Goal: Task Accomplishment & Management: Complete application form

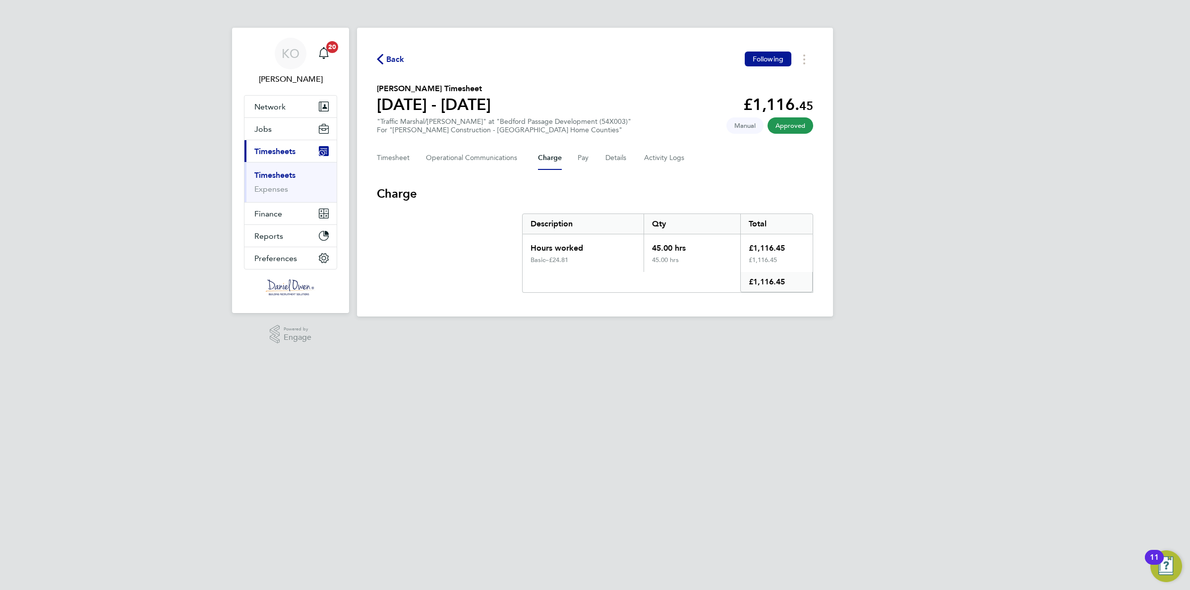
click at [388, 51] on div "Back Following Karl Webb's Timesheet 13 - 19 Sept 2025 £1,116. 45 "Traffic Mars…" at bounding box center [595, 172] width 476 height 289
click at [380, 63] on icon "button" at bounding box center [380, 59] width 6 height 10
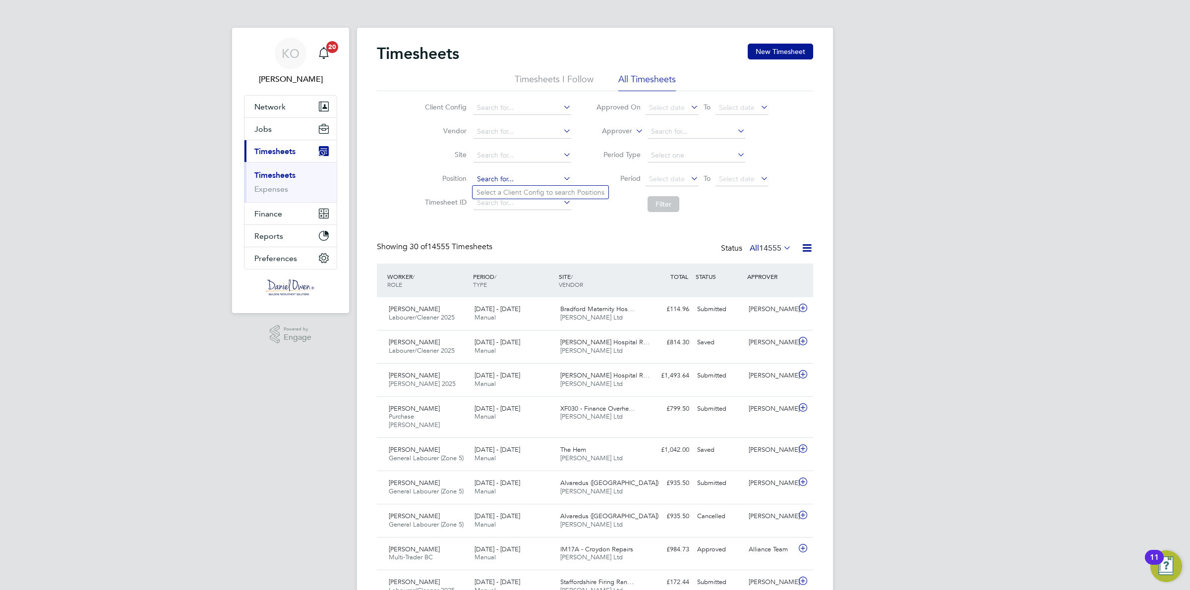
click at [489, 176] on input at bounding box center [522, 179] width 98 height 14
click at [496, 151] on input at bounding box center [522, 156] width 98 height 14
click at [286, 120] on button "Jobs" at bounding box center [290, 129] width 92 height 22
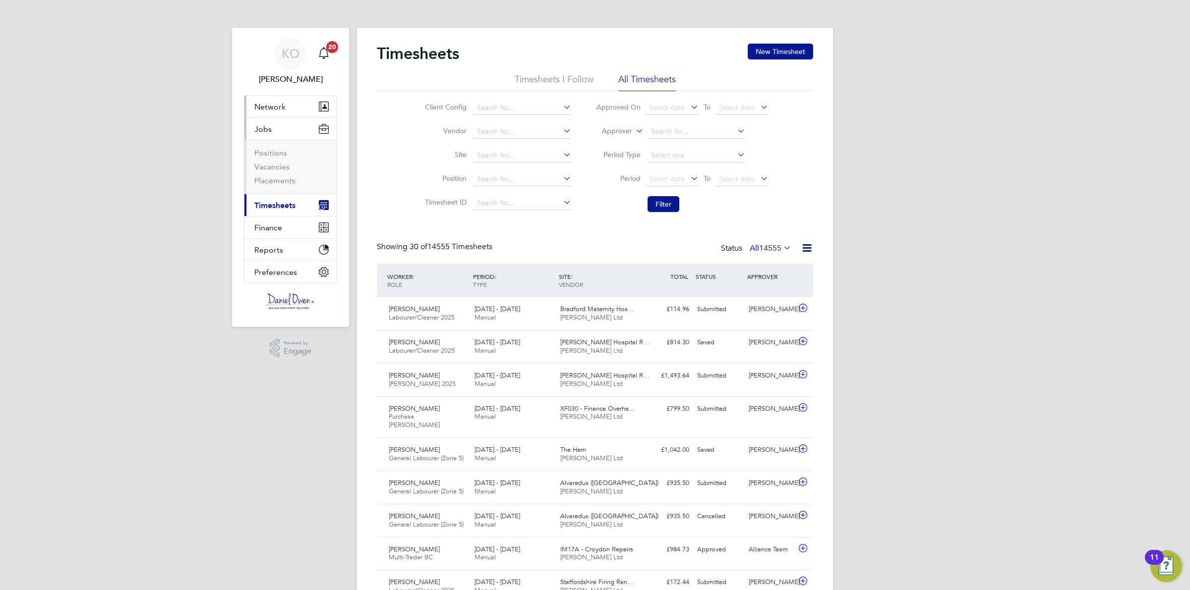
click at [288, 107] on button "Network" at bounding box center [290, 107] width 92 height 22
click at [268, 173] on link "Workers" at bounding box center [269, 172] width 30 height 9
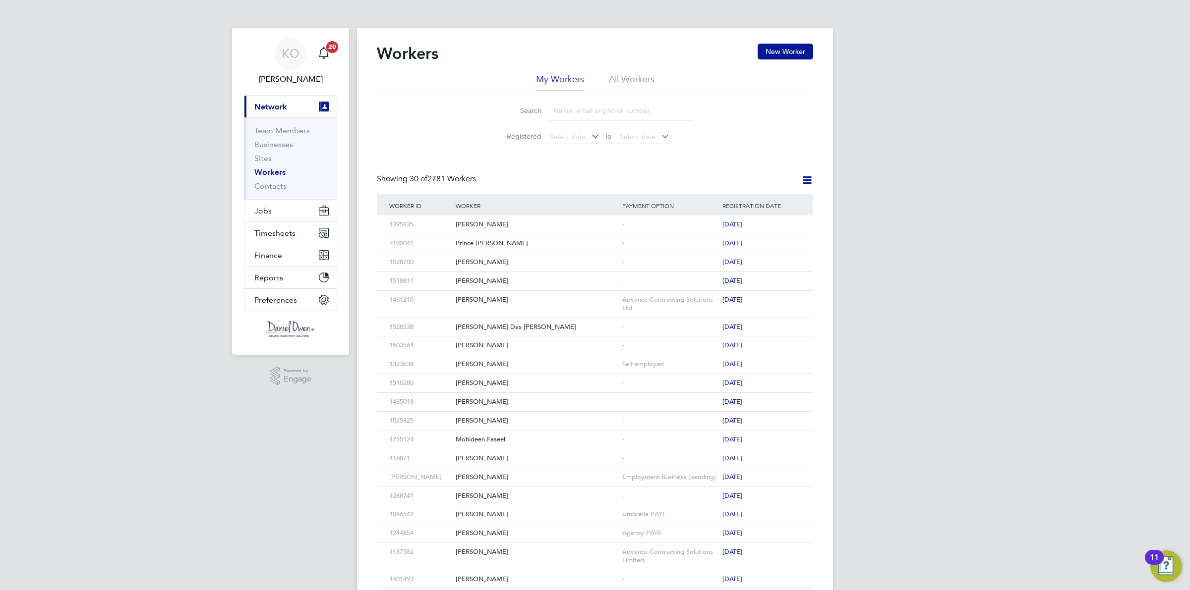
click at [586, 107] on input at bounding box center [620, 110] width 145 height 19
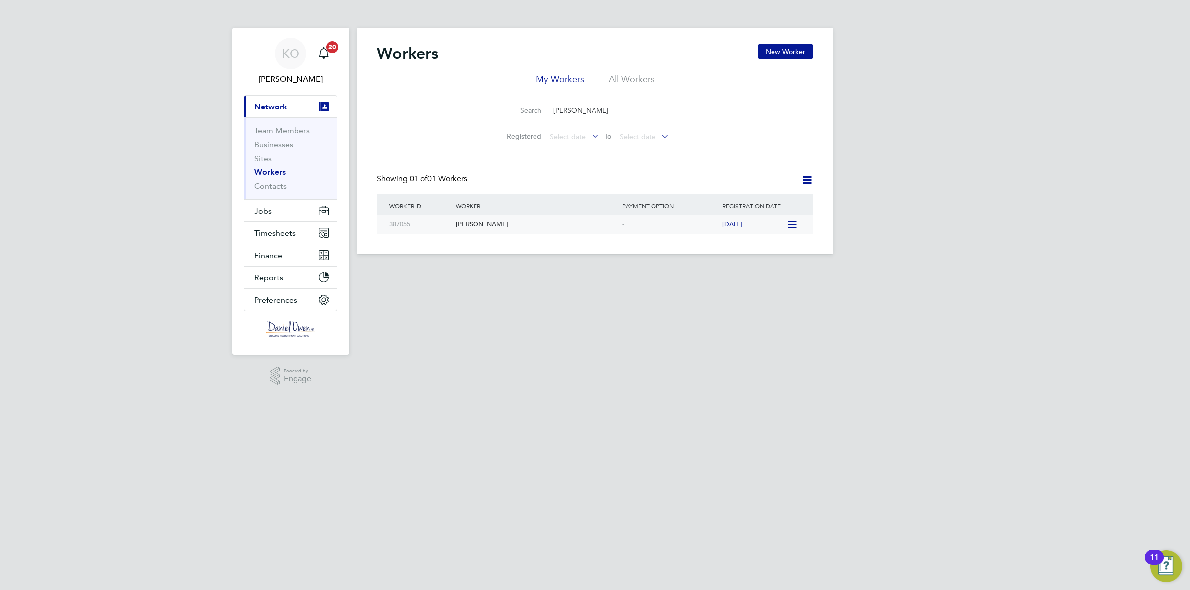
click at [454, 217] on div "Karl Webb" at bounding box center [536, 225] width 167 height 18
click at [606, 112] on input "karl webb" at bounding box center [620, 110] width 145 height 19
drag, startPoint x: 579, startPoint y: 112, endPoint x: 394, endPoint y: 110, distance: 184.9
click at [410, 109] on div "Search karl webb Registered Select date To Select date" at bounding box center [595, 120] width 436 height 58
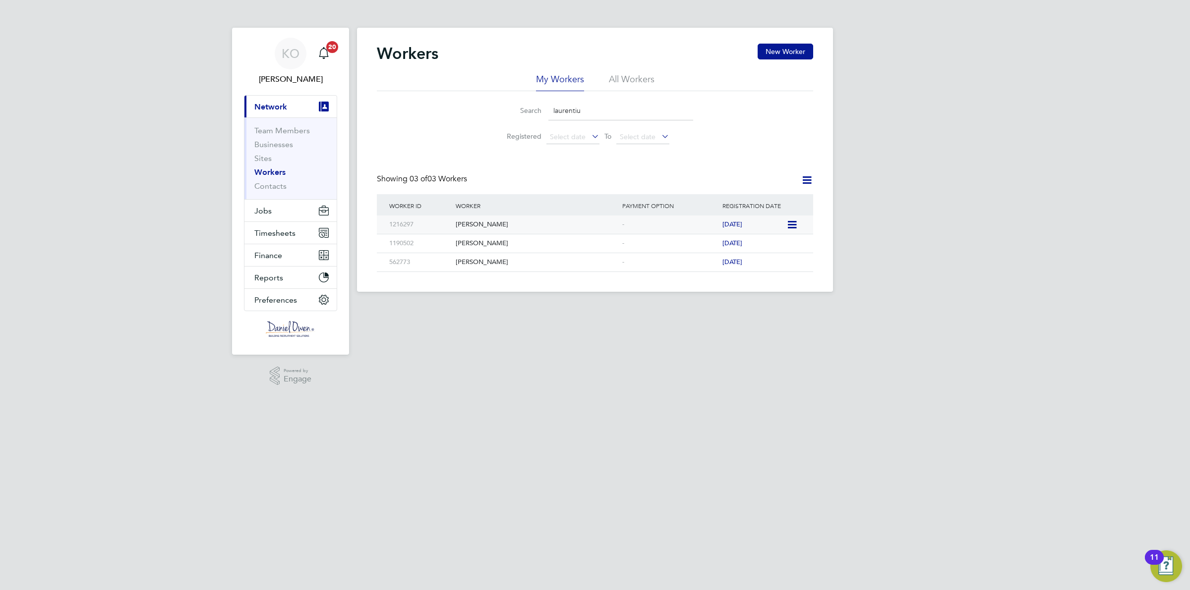
click at [466, 230] on div "Laurentiu Gaman" at bounding box center [536, 225] width 167 height 18
click at [581, 98] on li "Search laurentiu" at bounding box center [594, 110] width 221 height 29
click at [583, 101] on input "laurentiu" at bounding box center [620, 110] width 145 height 19
drag, startPoint x: 586, startPoint y: 103, endPoint x: 591, endPoint y: 112, distance: 10.5
click at [586, 104] on input "laurentiu" at bounding box center [620, 110] width 145 height 19
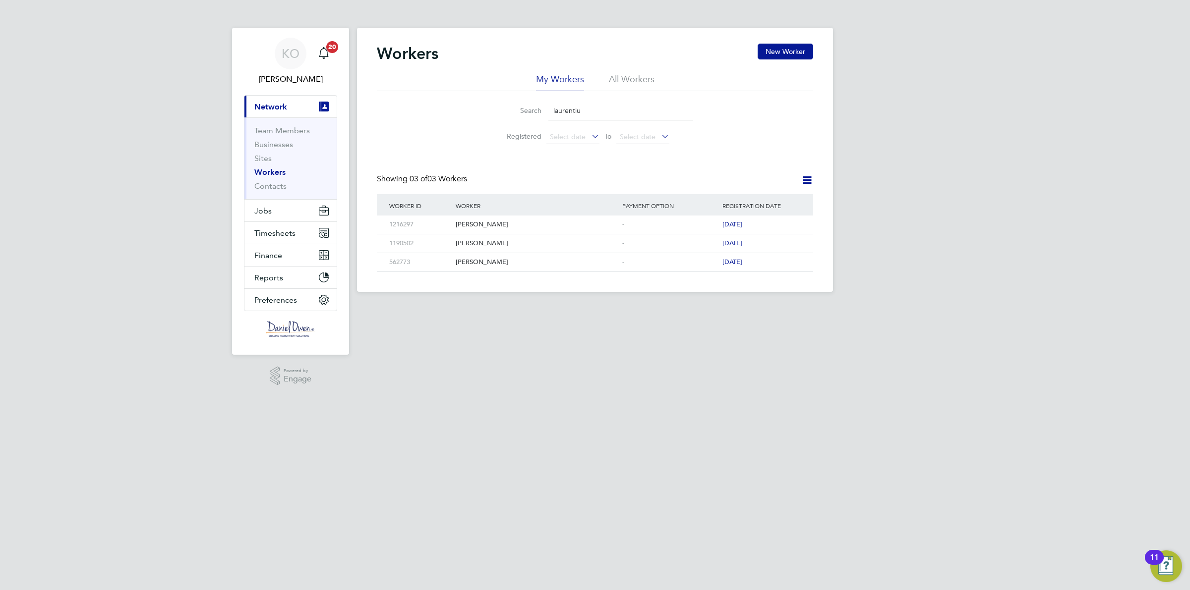
drag, startPoint x: 593, startPoint y: 113, endPoint x: 441, endPoint y: 125, distance: 152.7
click at [444, 124] on div "Search laurentiu Registered Select date To Select date" at bounding box center [595, 120] width 436 height 58
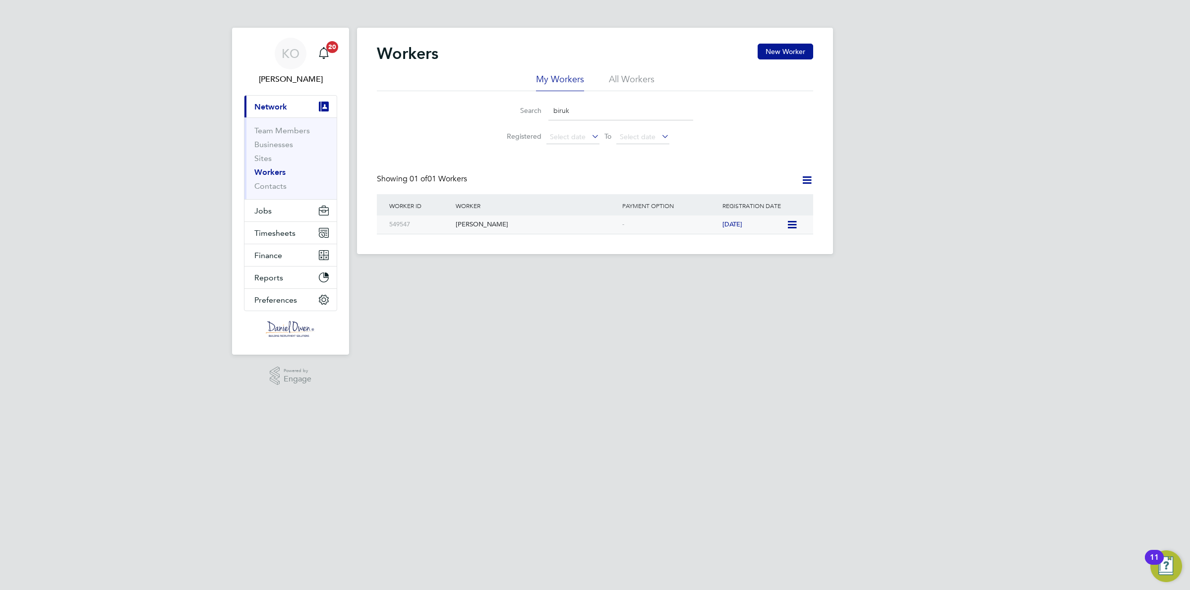
type input "biruk"
click at [468, 226] on div "[PERSON_NAME]" at bounding box center [536, 225] width 167 height 18
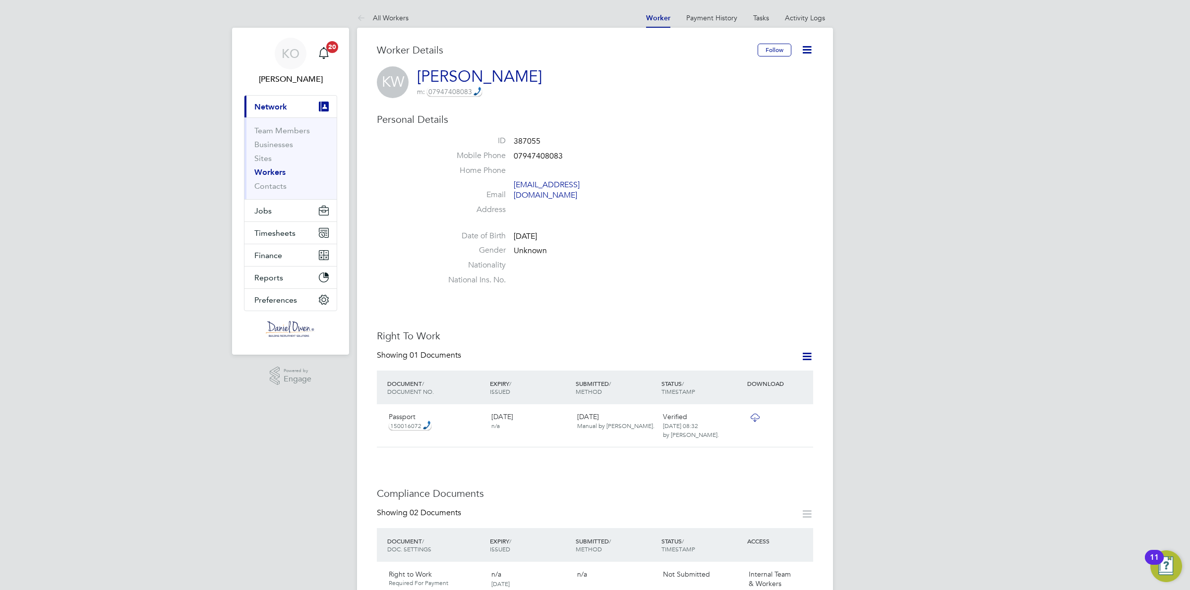
click at [806, 46] on icon at bounding box center [806, 50] width 12 height 12
click at [725, 117] on li "Edit Personal Details e" at bounding box center [750, 116] width 124 height 14
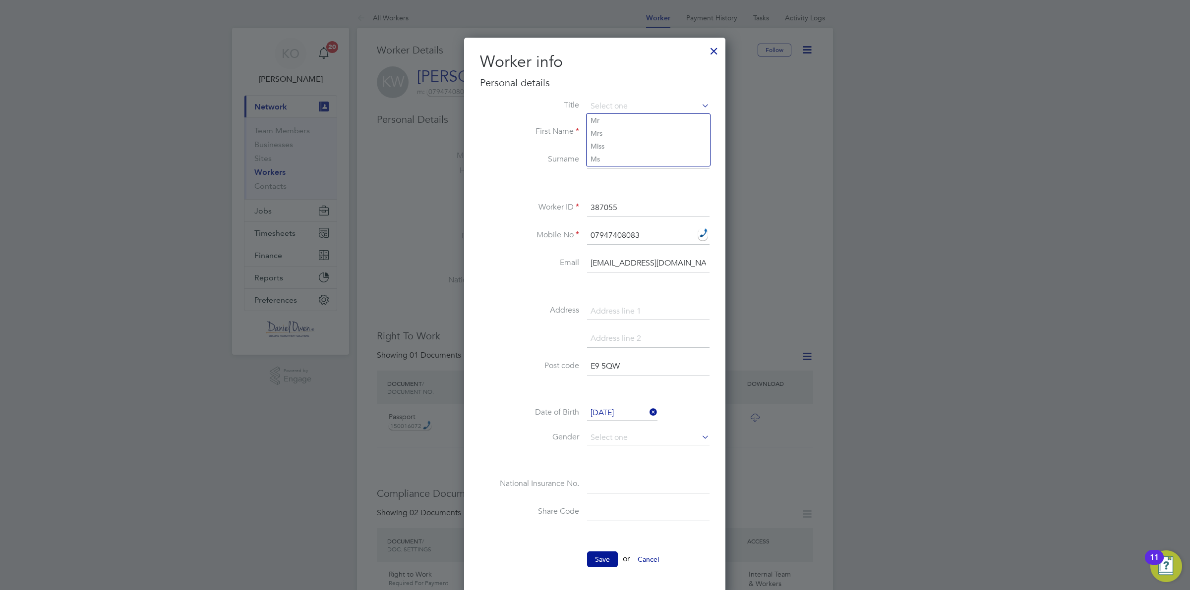
click at [529, 340] on li at bounding box center [594, 344] width 229 height 28
click at [603, 558] on button "Save" at bounding box center [602, 560] width 31 height 16
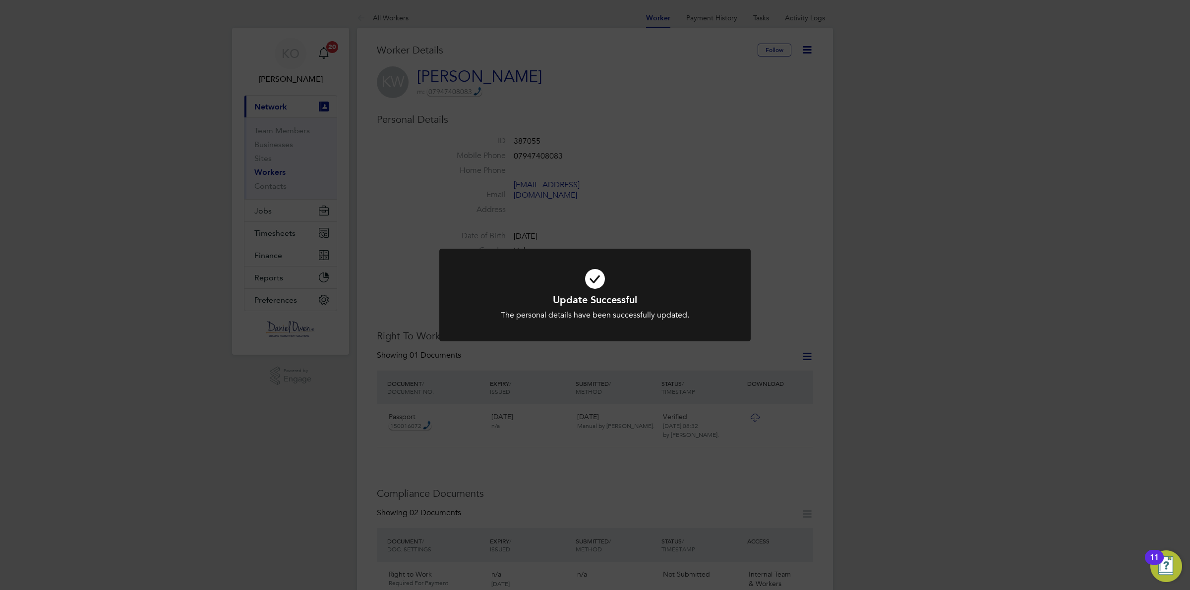
click at [608, 123] on div "Update Successful The personal details have been successfully updated. Cancel O…" at bounding box center [595, 295] width 1190 height 590
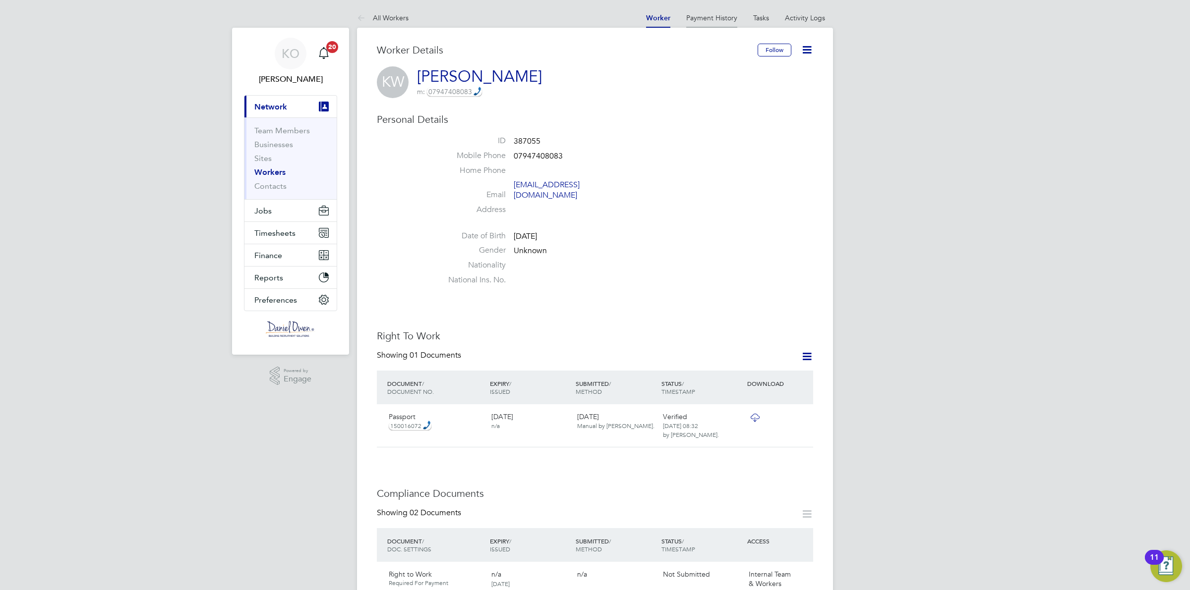
click at [706, 18] on link "Payment History" at bounding box center [711, 17] width 51 height 9
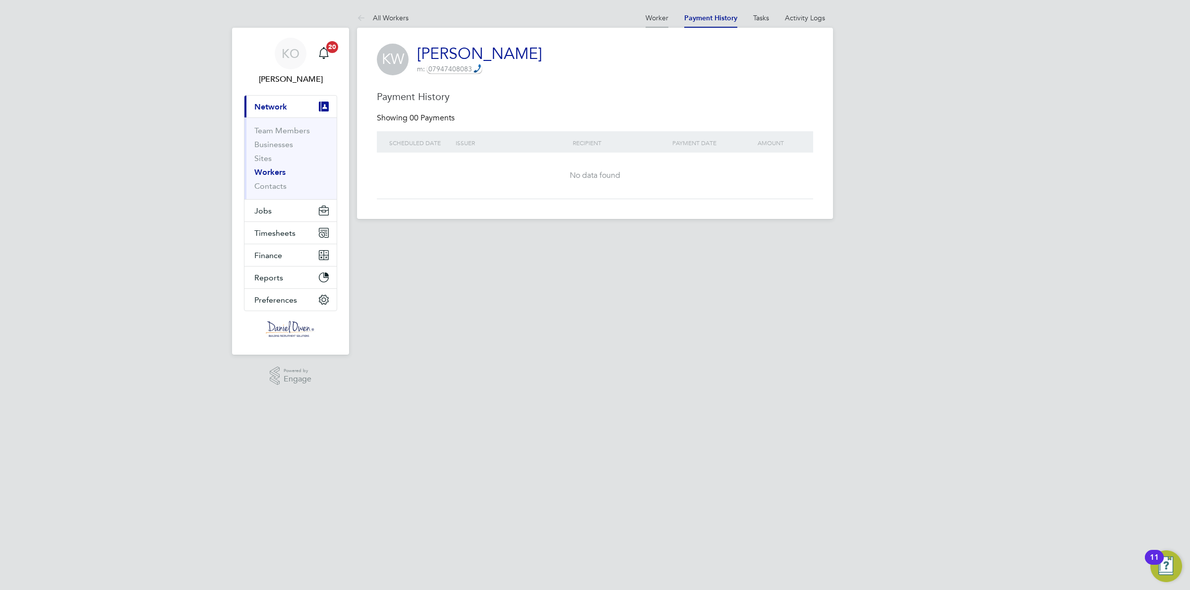
click at [647, 21] on li "Worker" at bounding box center [656, 18] width 23 height 20
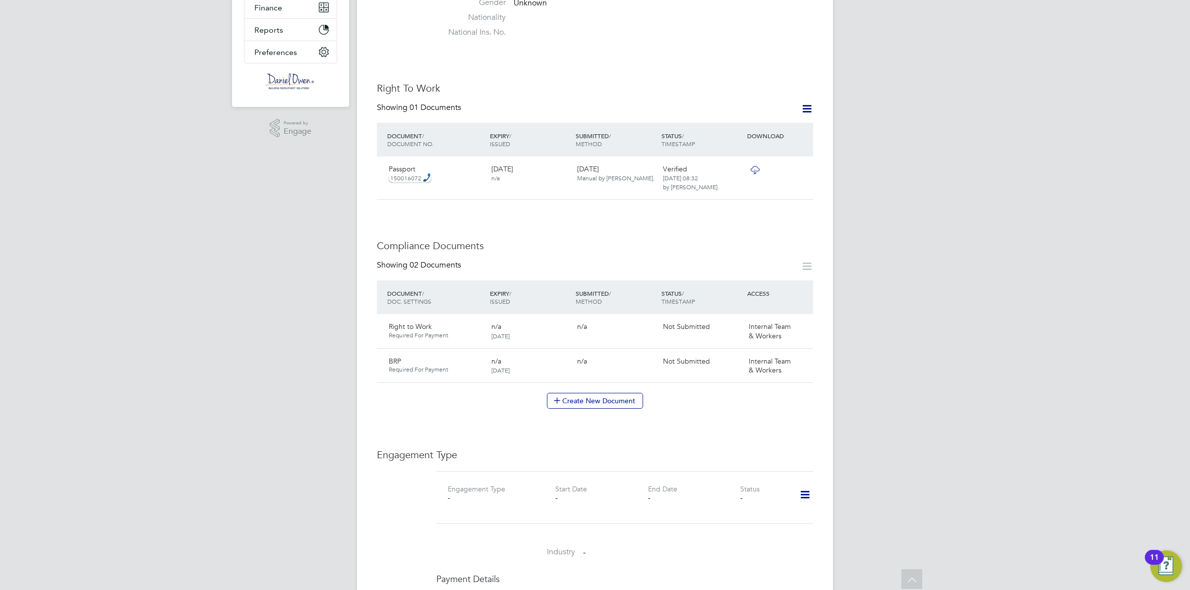
scroll to position [434, 0]
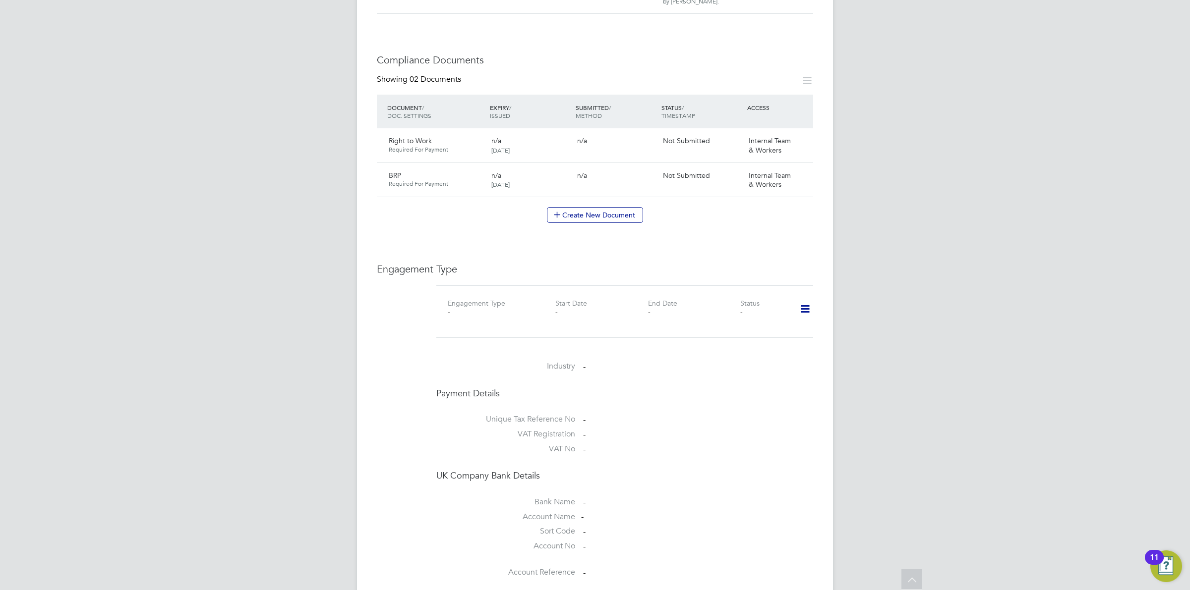
click at [803, 298] on icon at bounding box center [804, 309] width 17 height 23
click at [759, 342] on li "Add Engagement Type" at bounding box center [753, 343] width 113 height 14
click at [566, 386] on ng-form "Add Engagement Type Mandatory Fields Engagement Type Cancel Add Engagement Type" at bounding box center [624, 407] width 367 height 84
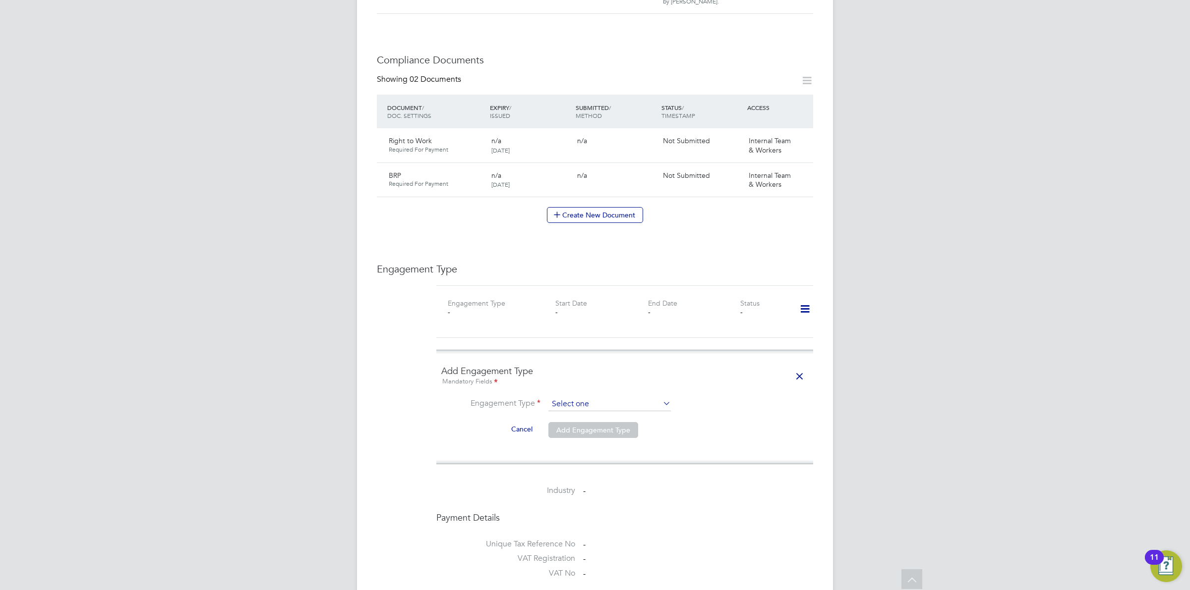
click at [571, 397] on input at bounding box center [609, 404] width 122 height 14
click at [603, 420] on li "PAYE Direct" at bounding box center [609, 424] width 123 height 14
type input "PAYE Direct"
click at [581, 421] on input at bounding box center [609, 428] width 122 height 14
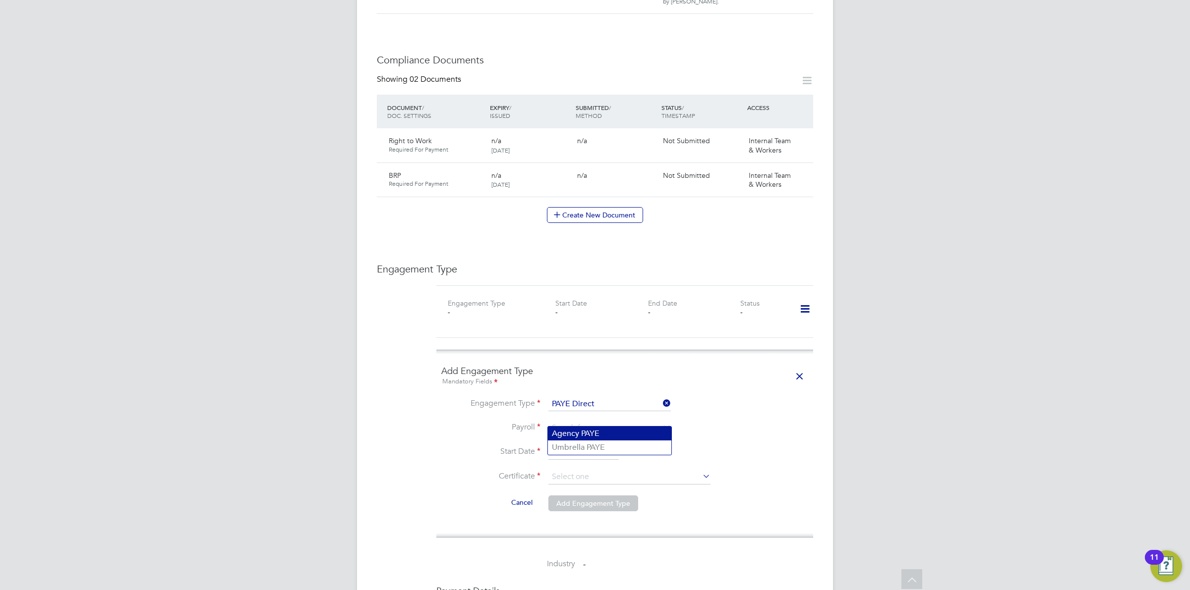
click at [590, 433] on li "Agency PAYE" at bounding box center [609, 434] width 123 height 14
type input "Agency PAYE"
click at [581, 445] on input at bounding box center [583, 452] width 70 height 15
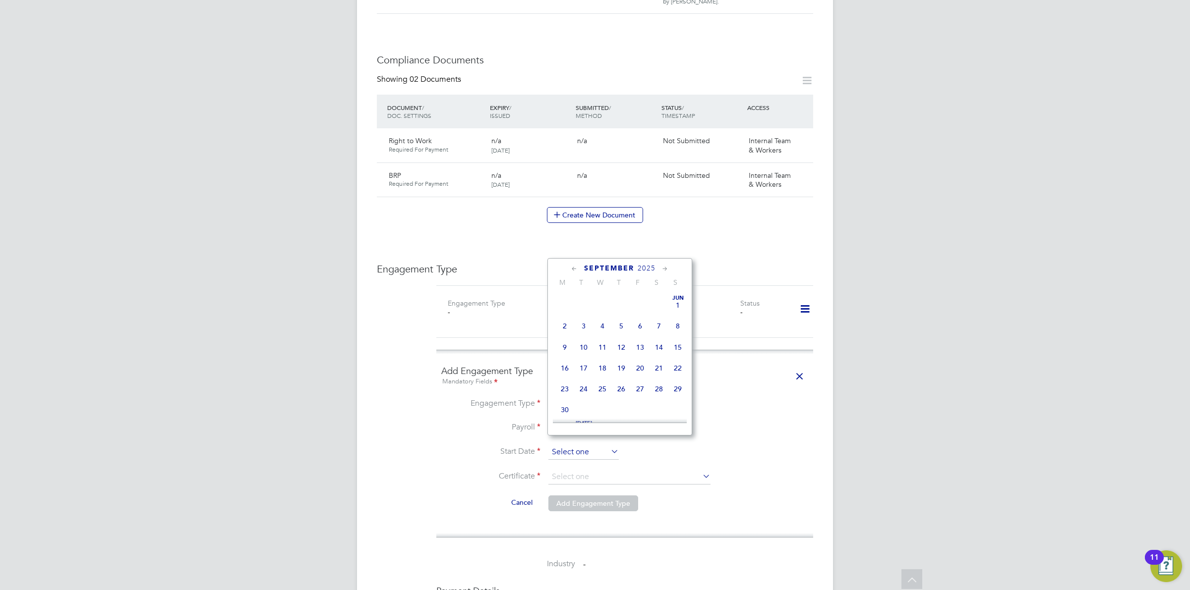
scroll to position [369, 0]
click at [571, 266] on icon at bounding box center [573, 269] width 9 height 11
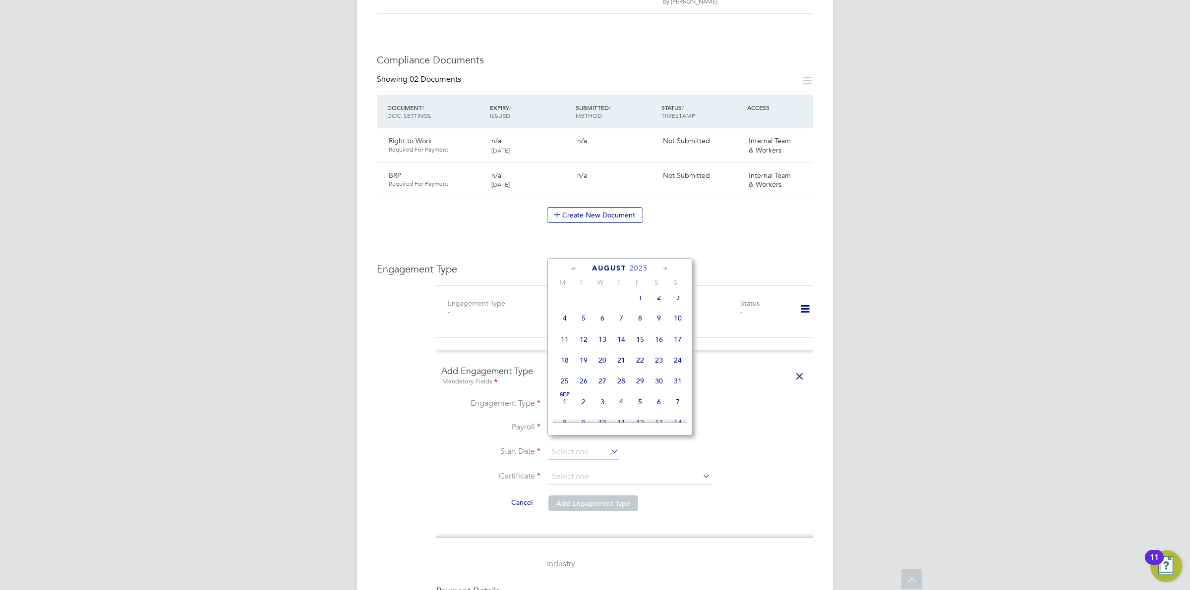
scroll to position [0, 0]
click at [571, 266] on icon at bounding box center [573, 269] width 9 height 11
click at [655, 395] on span "29" at bounding box center [658, 389] width 19 height 19
type input "[DATE]"
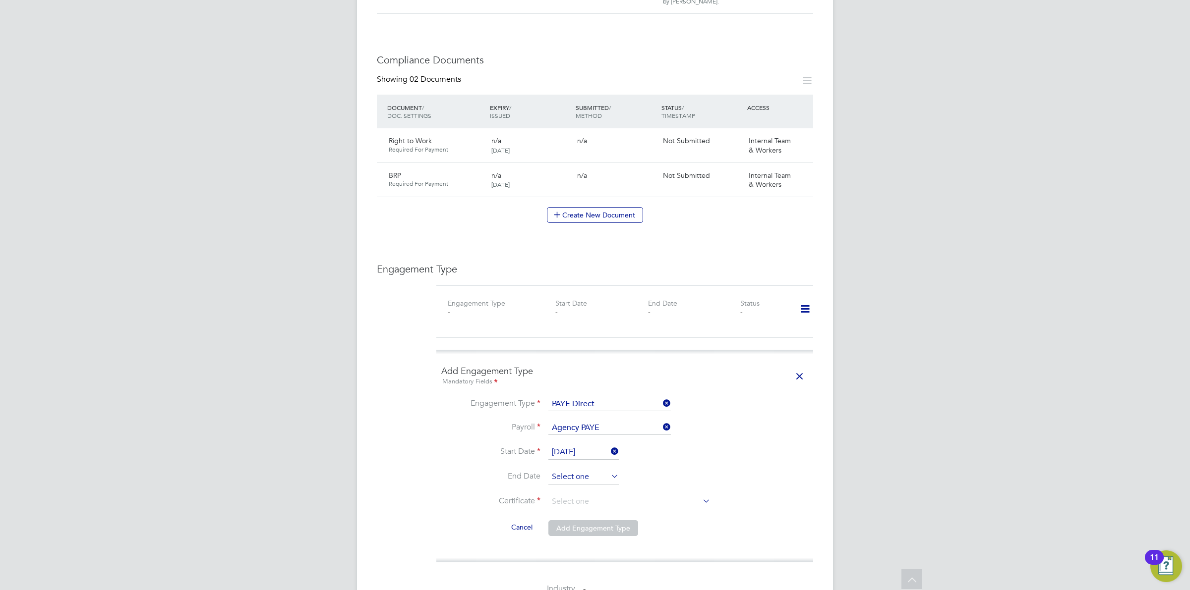
click at [568, 470] on input at bounding box center [583, 477] width 70 height 15
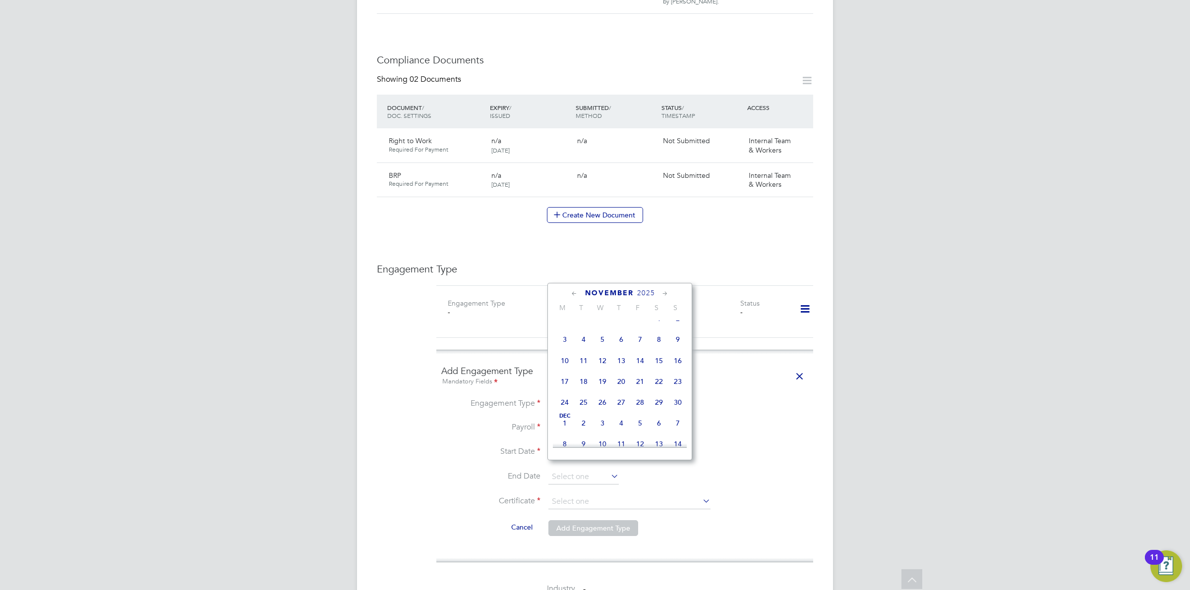
scroll to position [679, 0]
click at [643, 395] on div "Dec 1 2 3 4 5 6 7 8 9 10 11 12 13 14 15 16 17 18 19 20 21 22 23 24 25 26 27 28 …" at bounding box center [626, 342] width 146 height 105
click at [638, 413] on span "2" at bounding box center [639, 404] width 19 height 19
type input "02 Jan 2026"
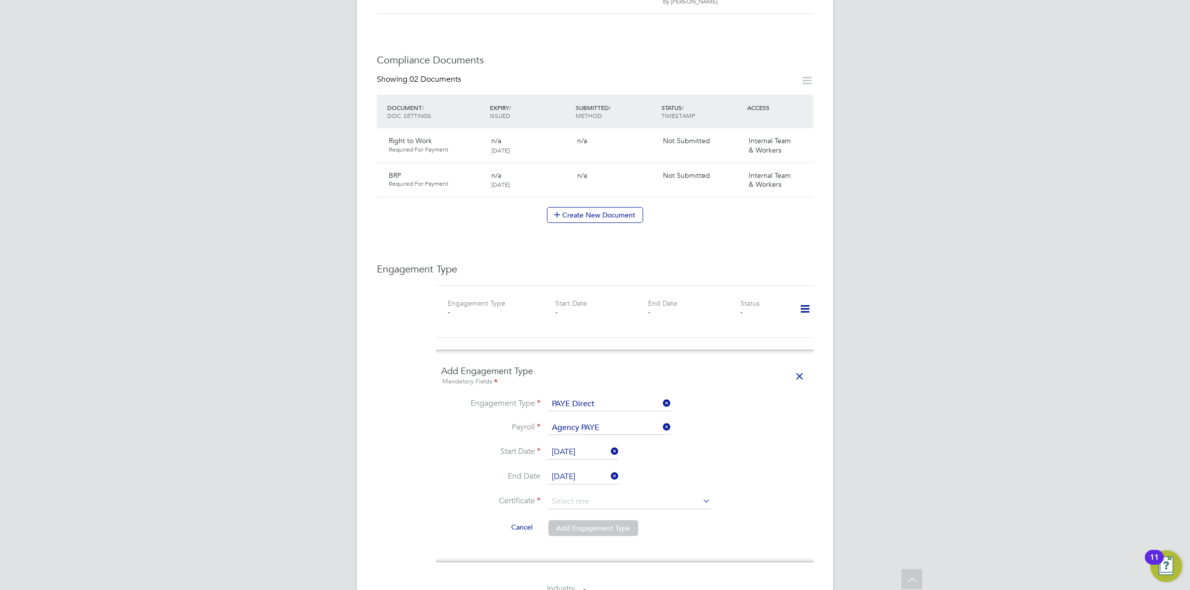
scroll to position [496, 0]
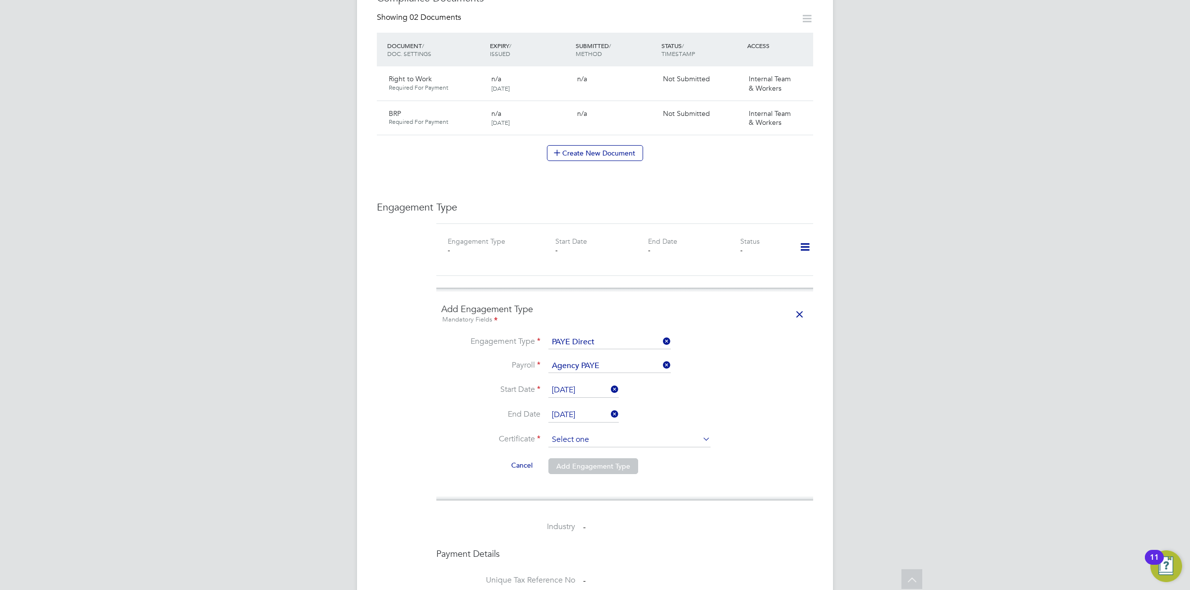
click at [593, 435] on input at bounding box center [629, 440] width 162 height 15
click at [618, 461] on li "No, worker doesn't have a P45 certificate" at bounding box center [629, 459] width 163 height 13
type input "No, worker doesn't have a P45 certificate"
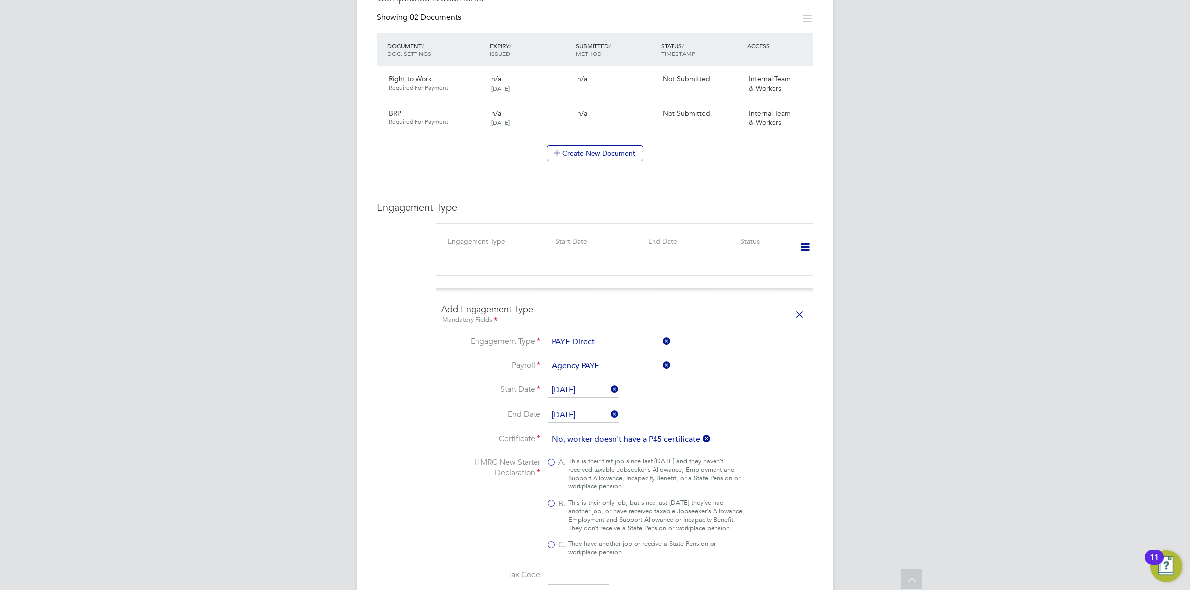
scroll to position [681, 0]
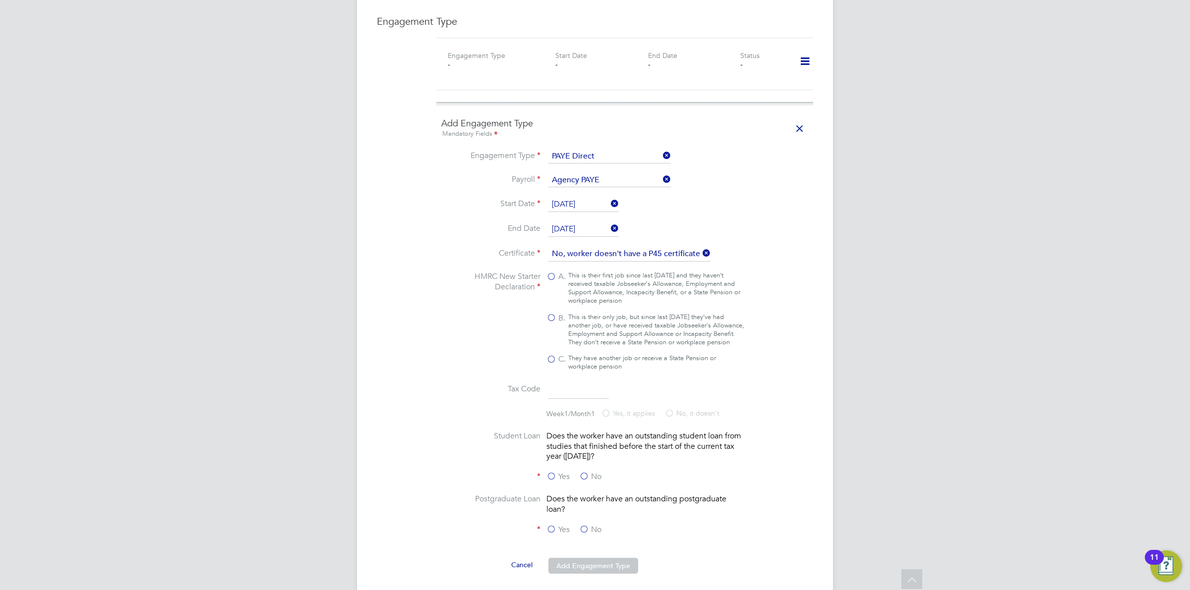
click at [585, 263] on li "Certificate No, worker doesn't have a P45 certificate" at bounding box center [624, 259] width 367 height 25
click at [600, 248] on input at bounding box center [629, 254] width 162 height 15
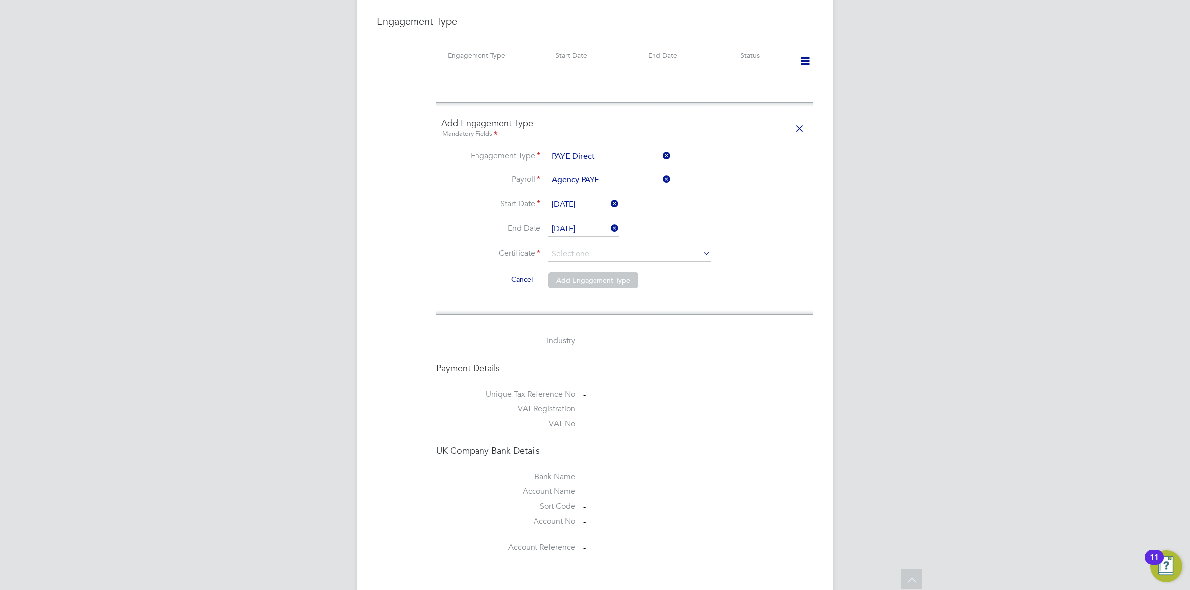
click at [579, 285] on li "Don't know" at bounding box center [629, 286] width 163 height 13
type input "Don't know"
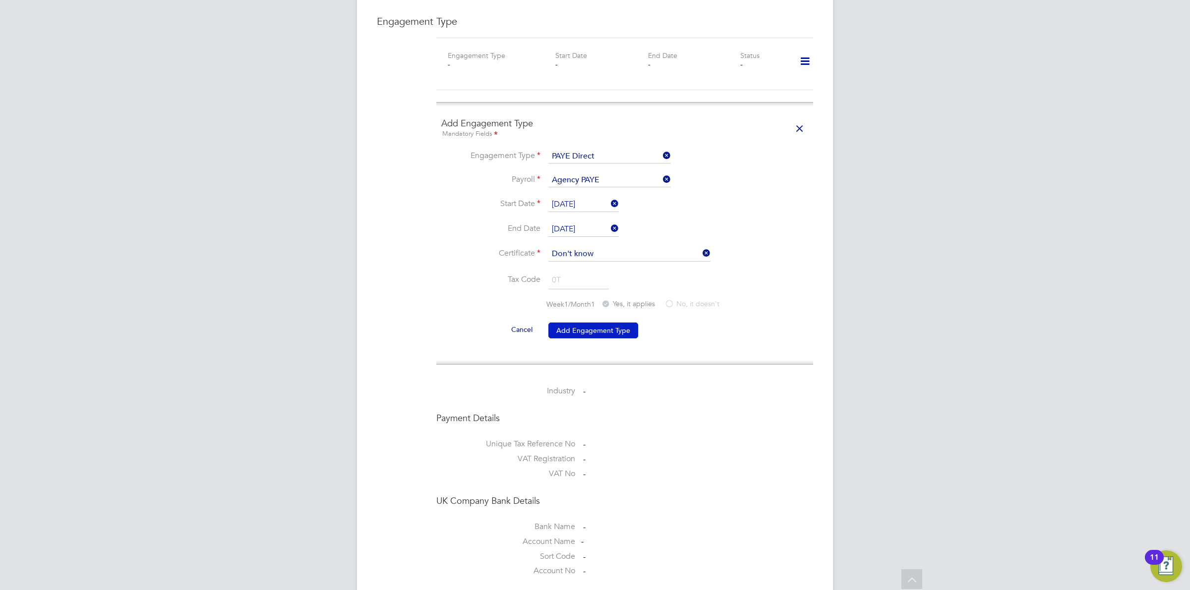
click at [578, 324] on button "Add Engagement Type" at bounding box center [593, 331] width 90 height 16
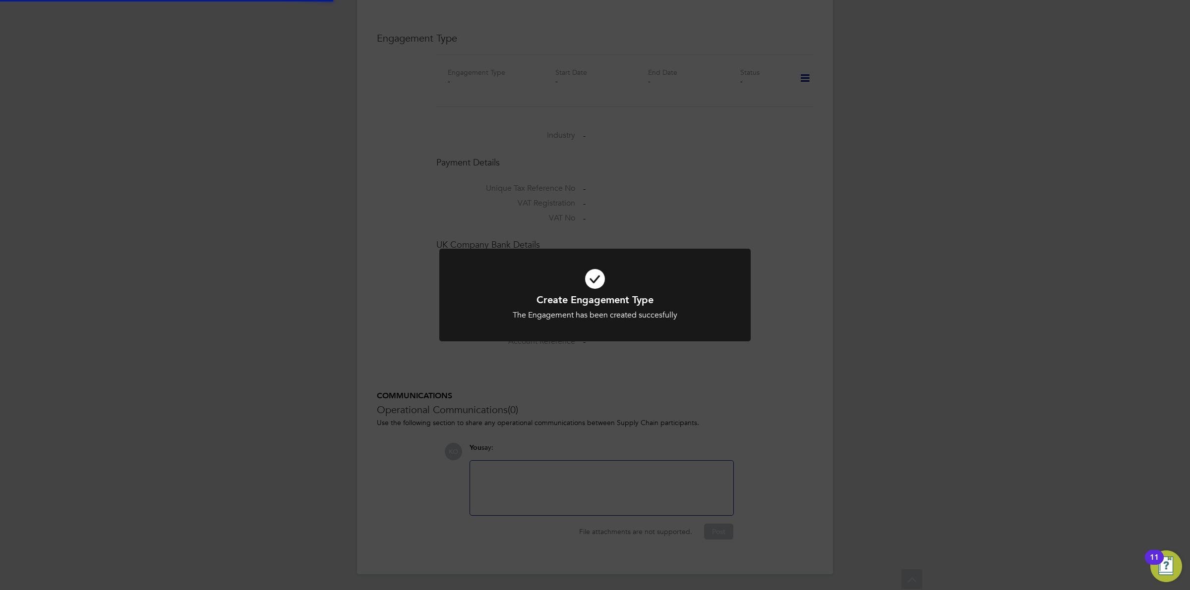
scroll to position [655, 0]
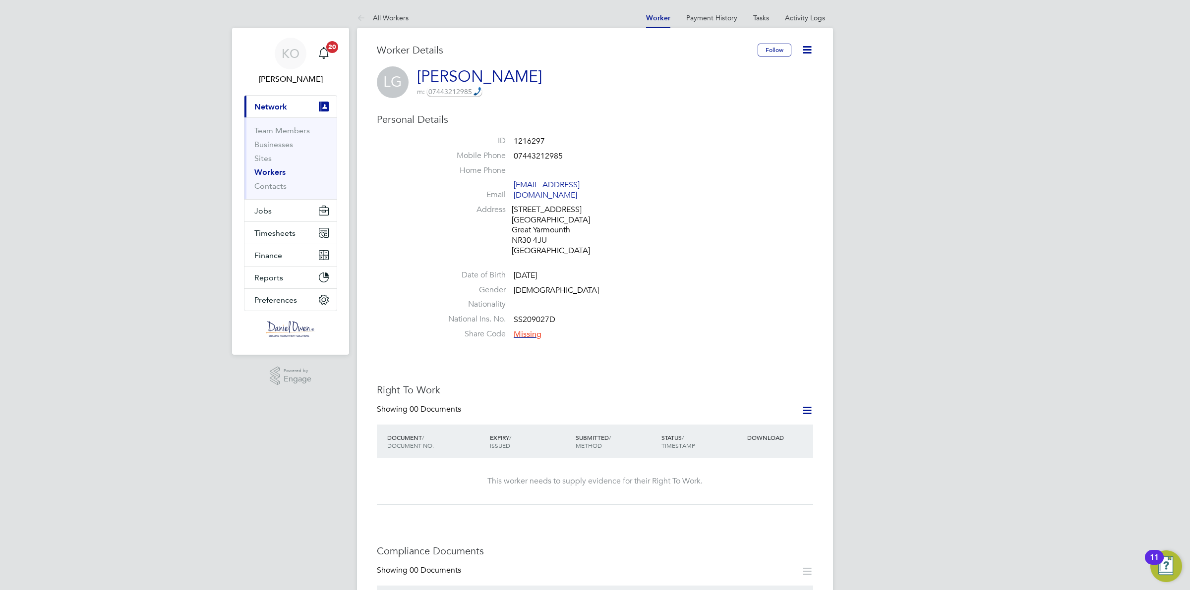
scroll to position [372, 0]
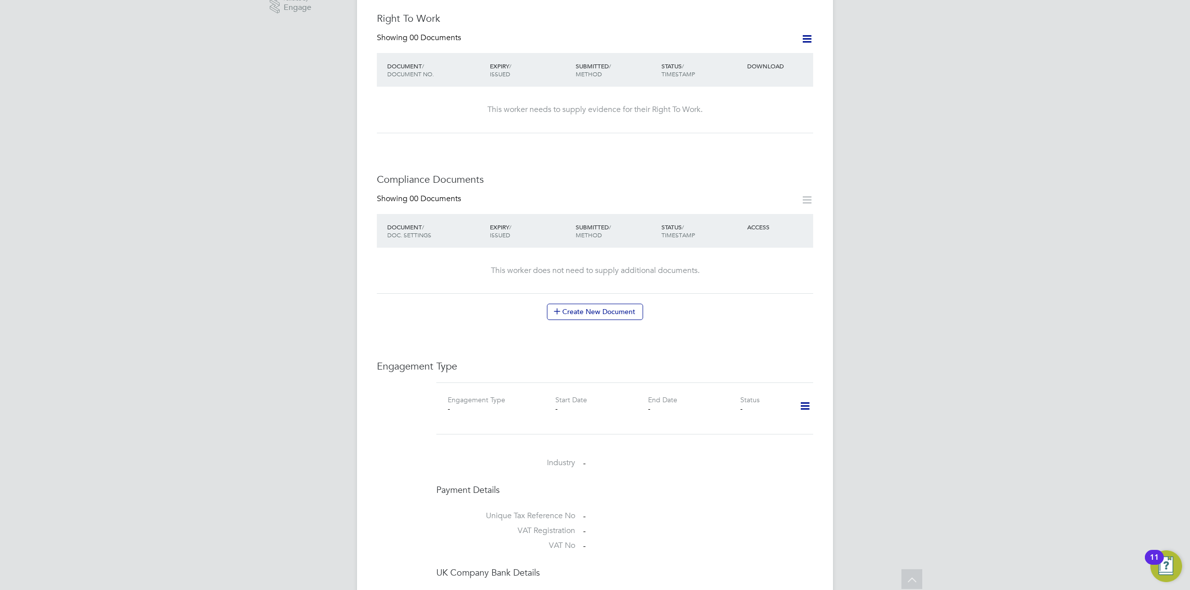
click at [798, 399] on icon at bounding box center [804, 406] width 17 height 23
click at [745, 437] on li "Add Engagement Type" at bounding box center [753, 439] width 113 height 14
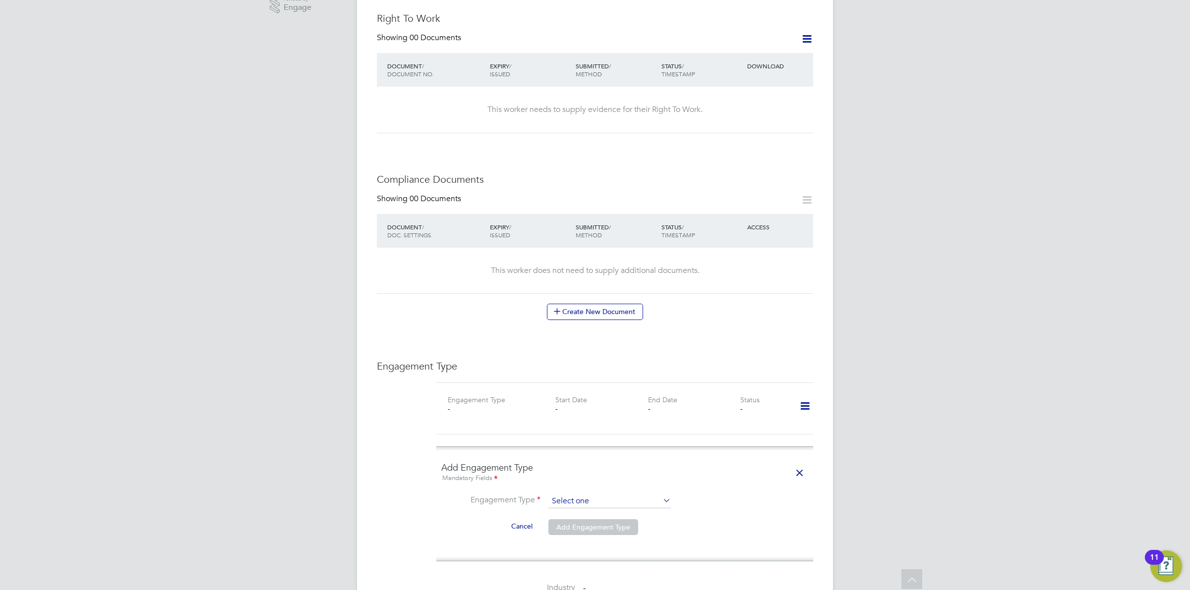
click at [576, 495] on input at bounding box center [609, 502] width 122 height 14
click at [595, 533] on li "Self-employed" at bounding box center [609, 535] width 123 height 14
type input "Self-employed"
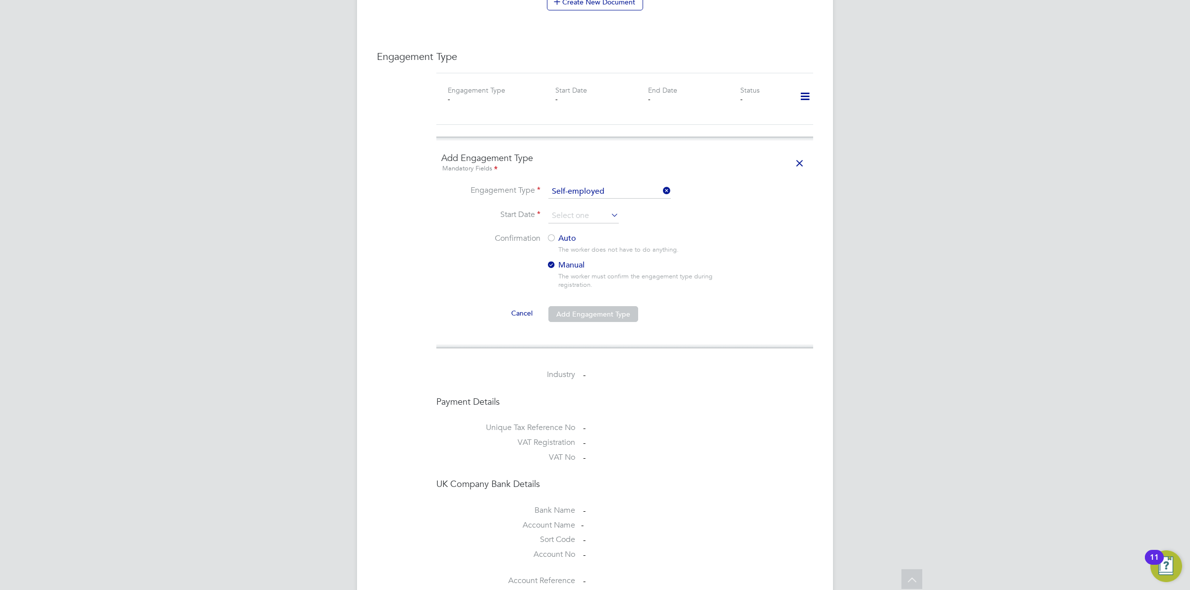
scroll to position [743, 0]
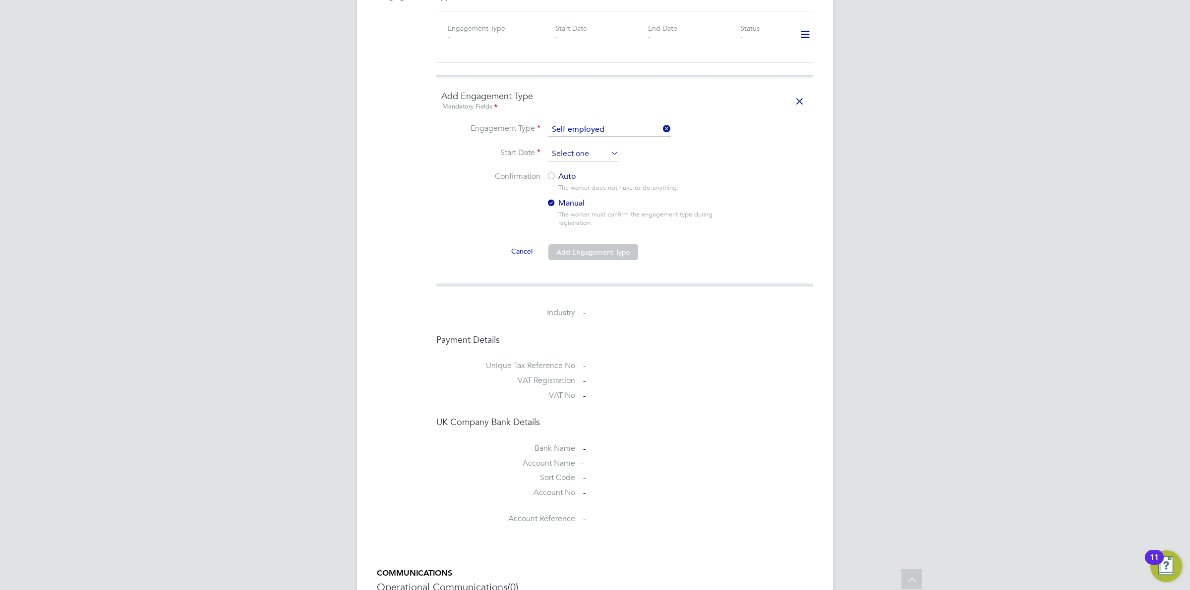
click at [573, 147] on input at bounding box center [583, 154] width 70 height 15
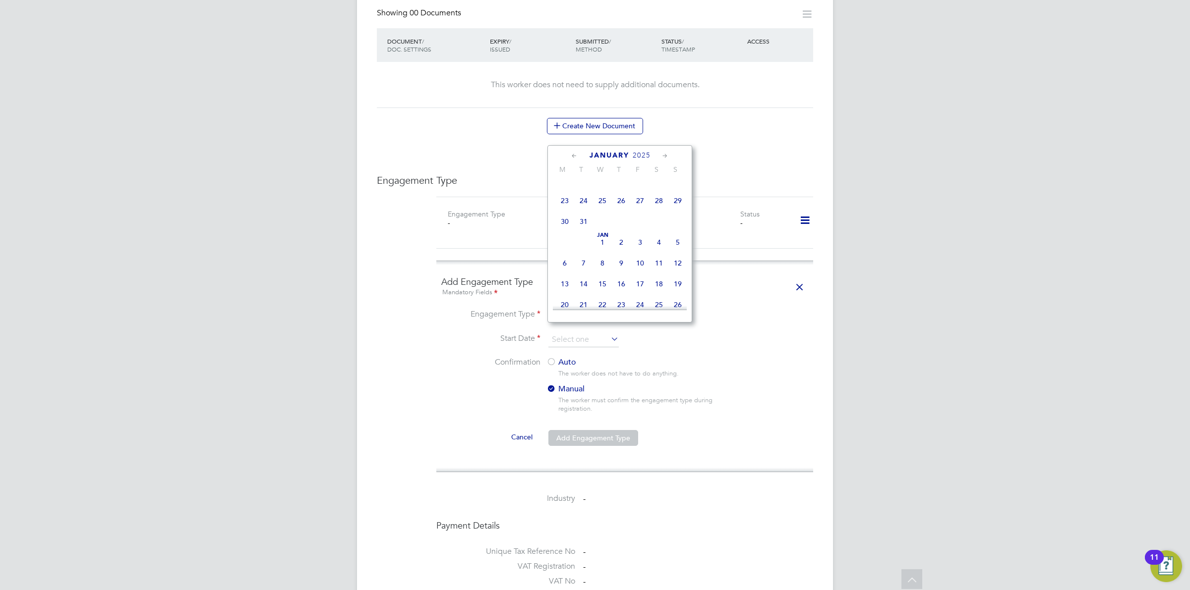
scroll to position [242, 0]
click at [601, 187] on span "Jan 1" at bounding box center [602, 180] width 19 height 19
type input "01 Jan 2025"
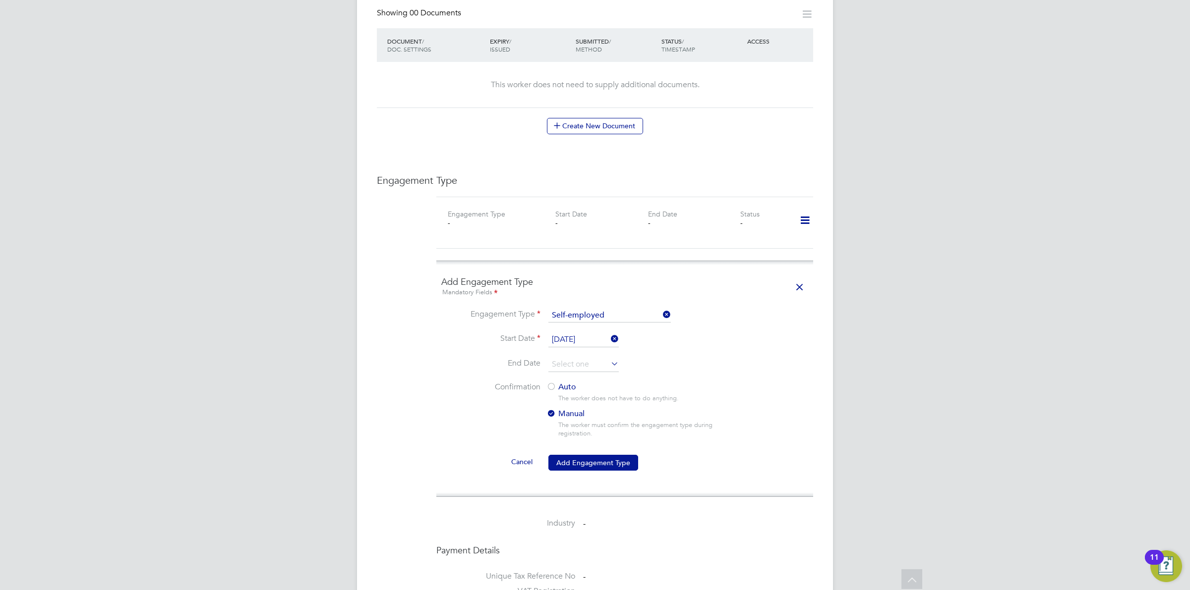
click at [556, 382] on label "Auto" at bounding box center [635, 387] width 178 height 10
click at [587, 455] on button "Add Engagement Type" at bounding box center [593, 463] width 90 height 16
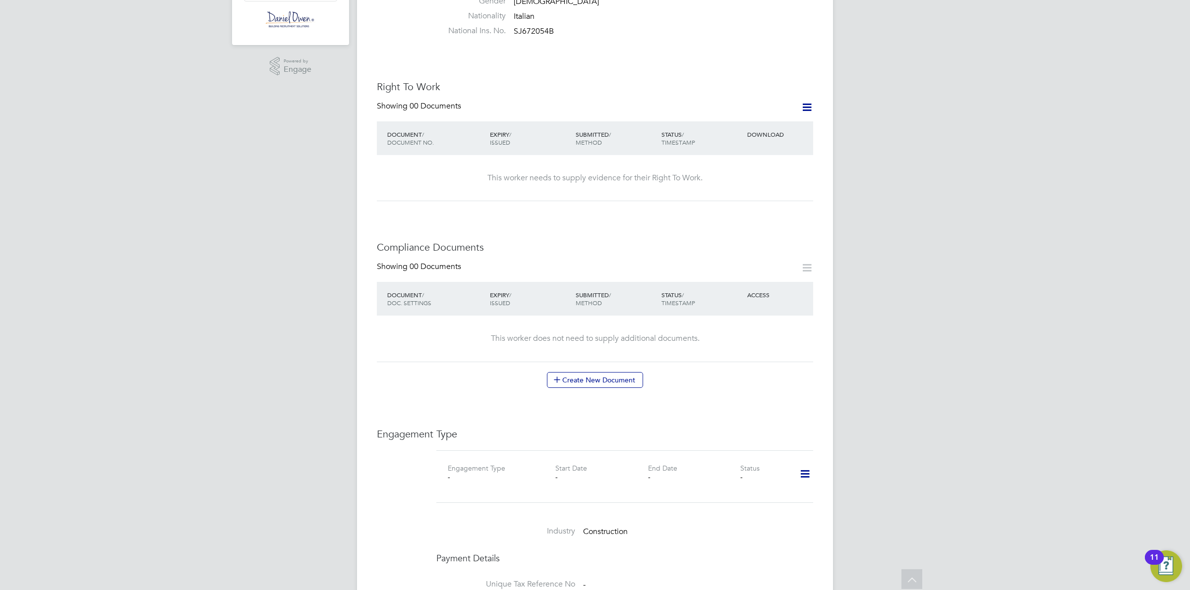
scroll to position [372, 0]
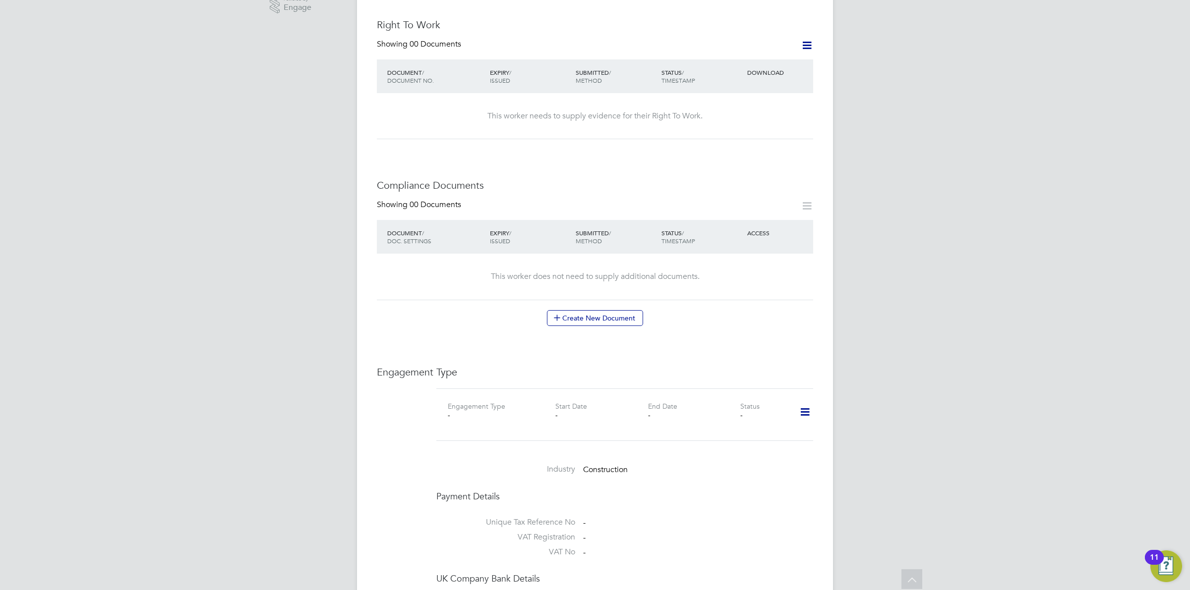
click at [805, 401] on icon at bounding box center [804, 412] width 17 height 23
click at [729, 438] on li "Add Engagement Type" at bounding box center [753, 435] width 113 height 14
click at [625, 501] on input at bounding box center [609, 508] width 122 height 14
click at [593, 543] on div "All Workers Worker Payment History Tasks Activity Logs Worker Payment History T…" at bounding box center [595, 334] width 476 height 1397
click at [583, 501] on input at bounding box center [609, 508] width 122 height 14
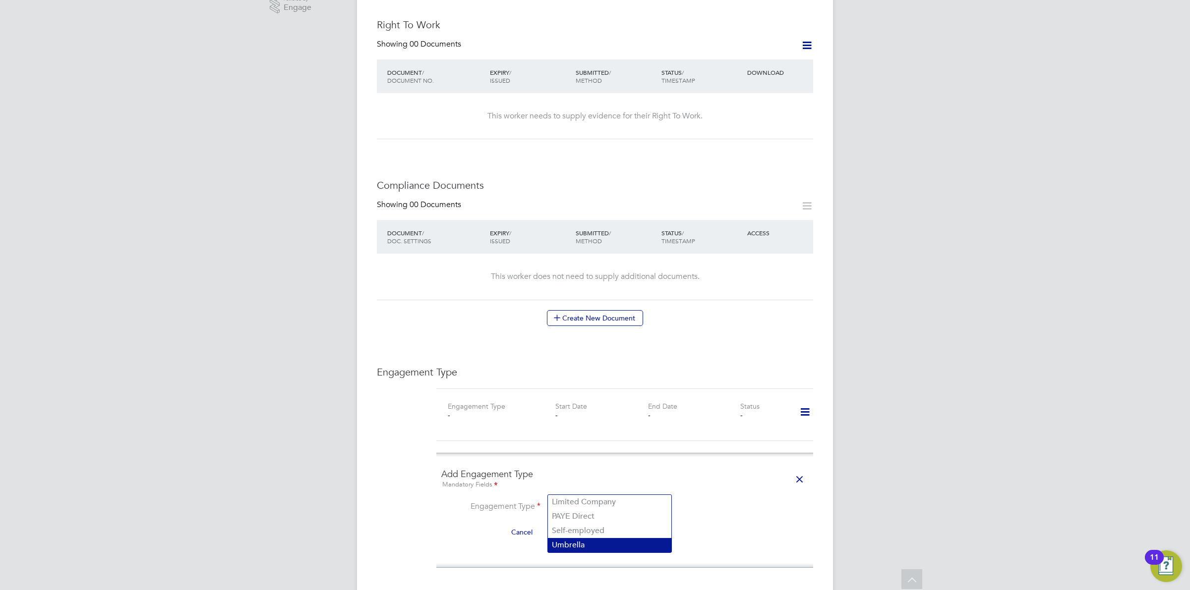
click at [572, 546] on li "Umbrella" at bounding box center [609, 545] width 123 height 14
type input "Umbrella"
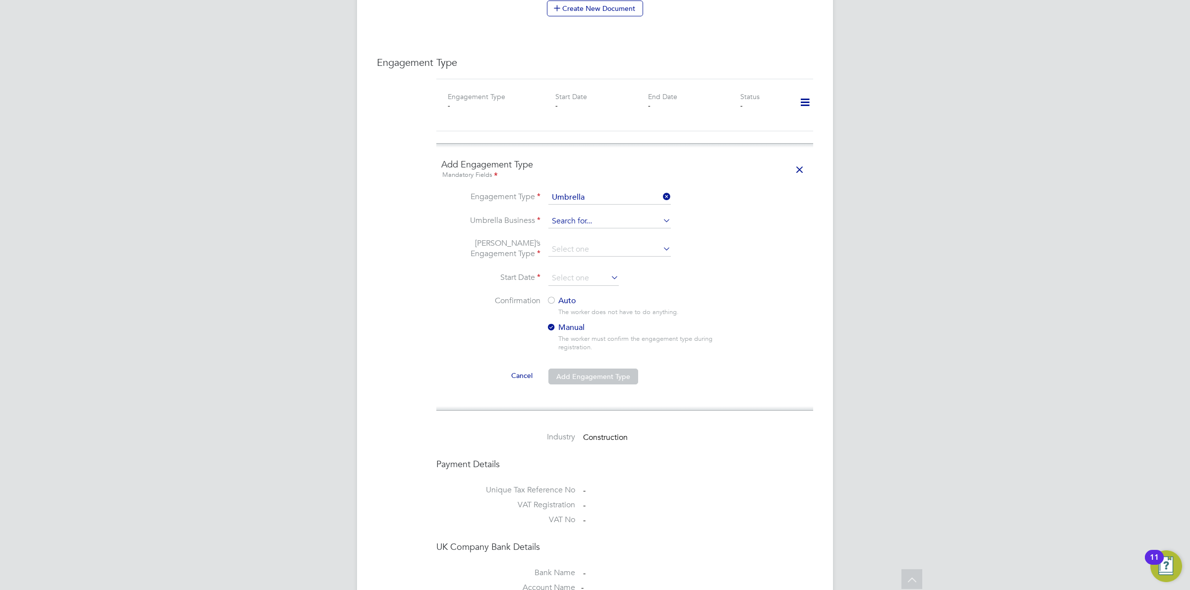
click at [577, 215] on input at bounding box center [609, 222] width 122 height 14
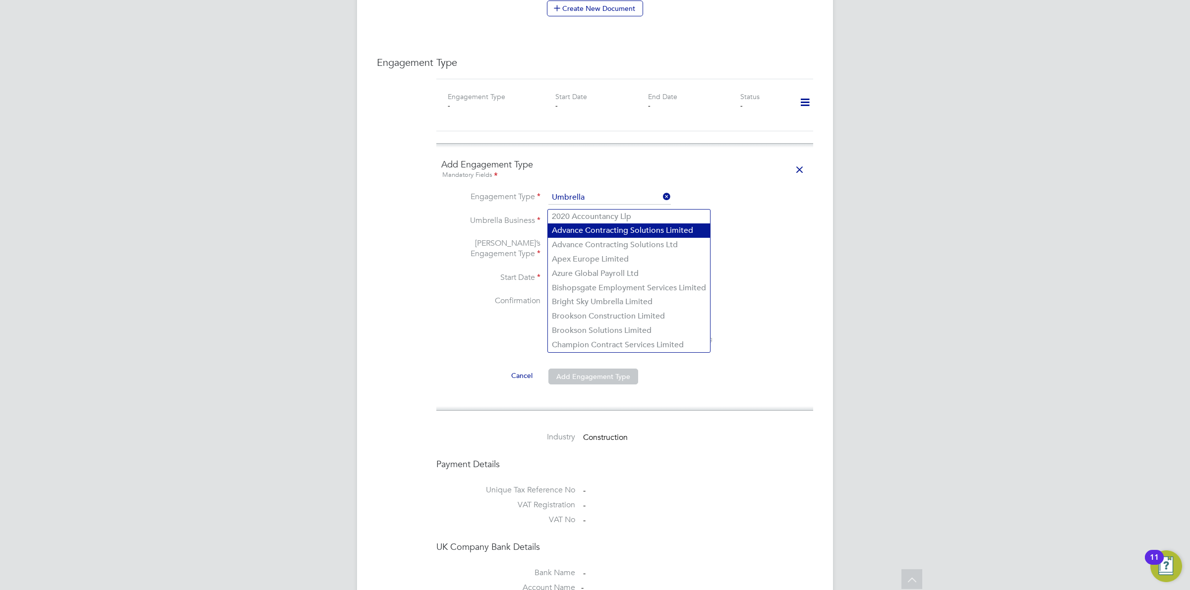
click at [686, 231] on li "Advance Contracting Solutions Limited" at bounding box center [629, 231] width 162 height 14
type input "Advance Contracting Solutions Limited"
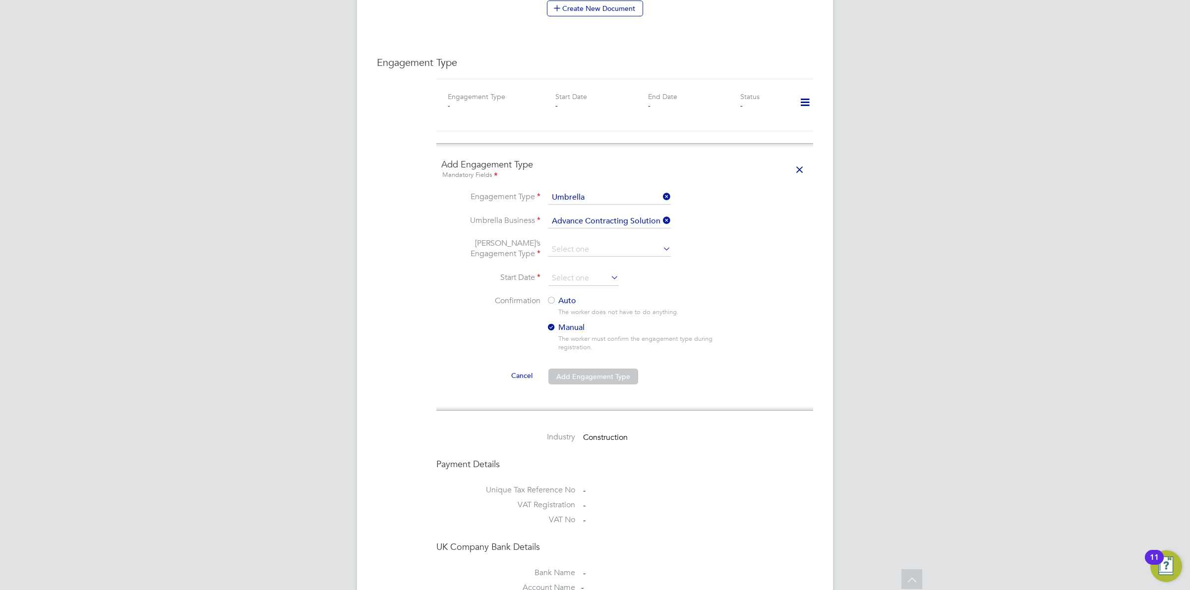
click at [576, 238] on li "[PERSON_NAME]’s Engagement Type" at bounding box center [624, 254] width 367 height 33
click at [580, 243] on input at bounding box center [609, 250] width 122 height 14
click at [582, 303] on li "PAYE Umbrella" at bounding box center [609, 302] width 123 height 14
type input "PAYE Umbrella"
click at [572, 271] on input at bounding box center [583, 278] width 70 height 15
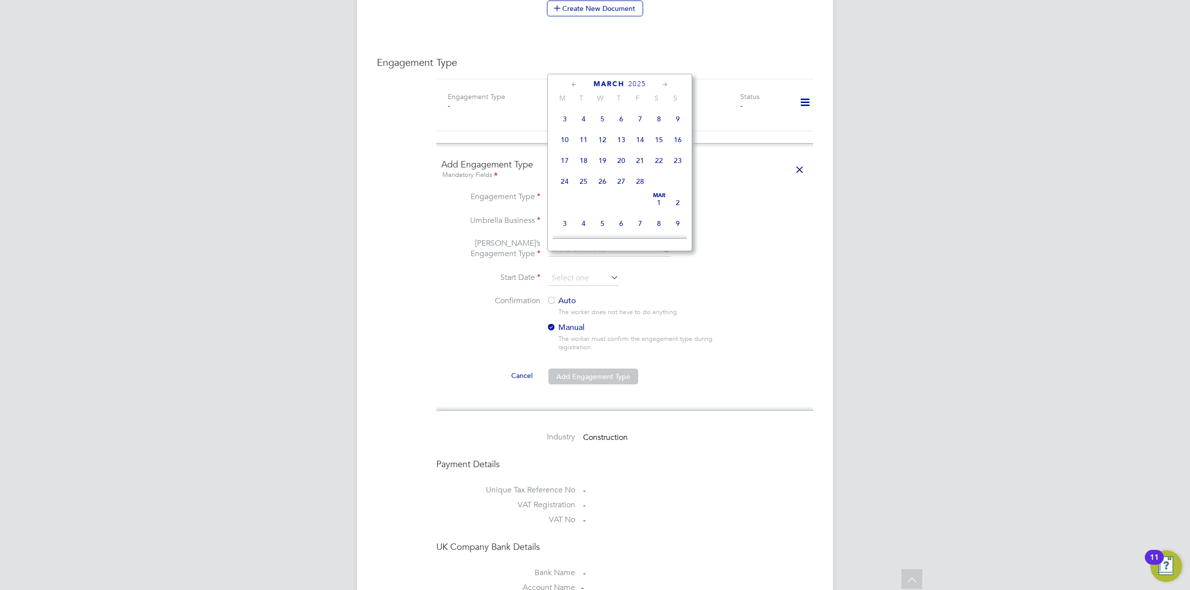
scroll to position [251, 0]
click at [656, 171] on span "29" at bounding box center [658, 162] width 19 height 19
type input "[DATE]"
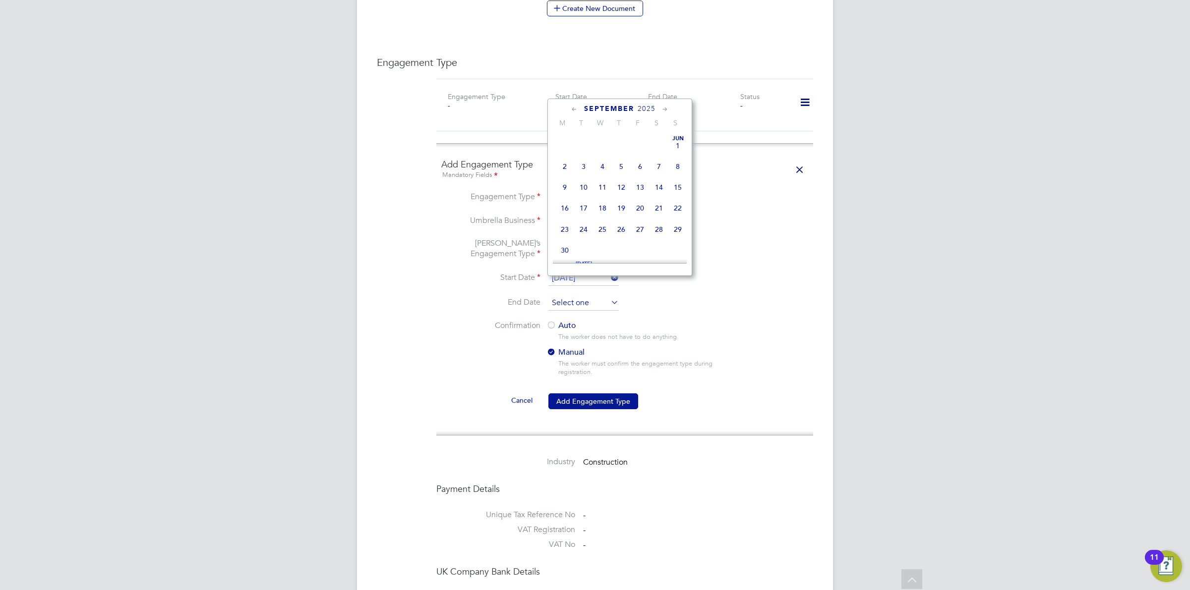
click at [583, 296] on input at bounding box center [583, 303] width 70 height 15
click at [640, 201] on span "[DATE]" at bounding box center [639, 192] width 19 height 19
type input "[DATE]"
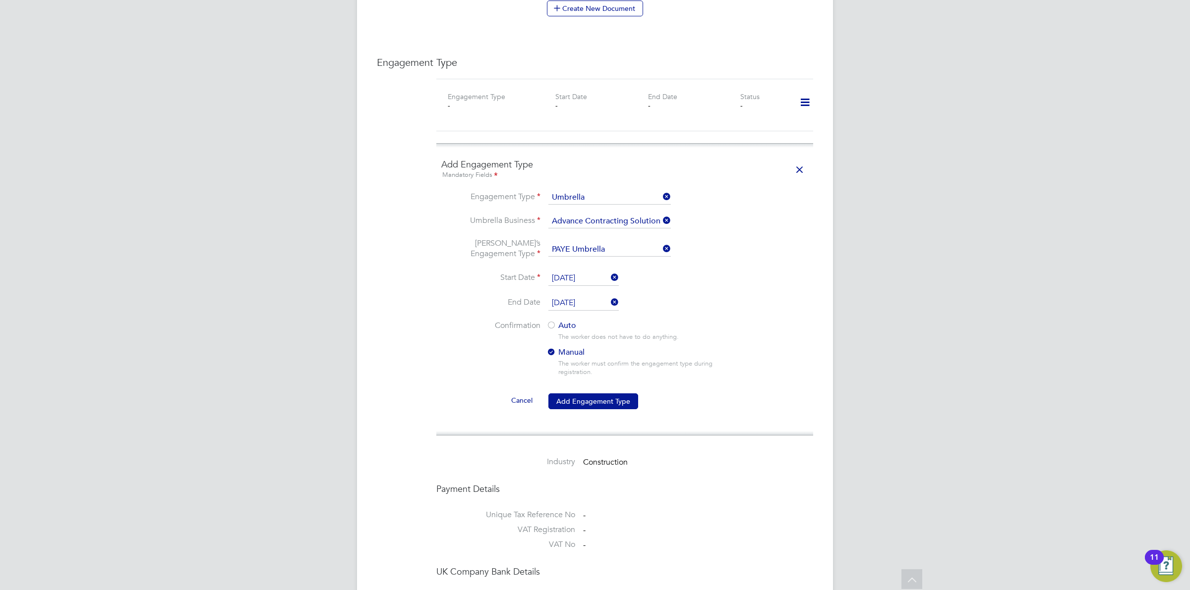
click at [552, 321] on div at bounding box center [551, 326] width 10 height 10
click at [579, 367] on li "Confirmation Auto The worker does not have to do anything. Manual The worker mu…" at bounding box center [624, 357] width 367 height 72
click at [579, 394] on button "Add Engagement Type" at bounding box center [593, 402] width 90 height 16
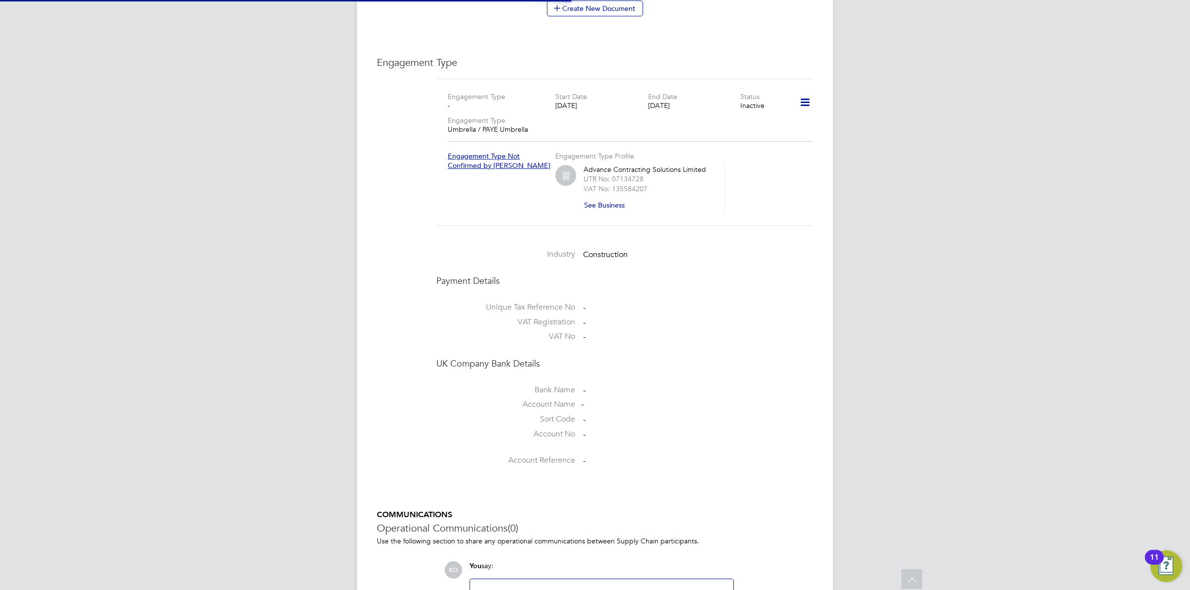
scroll to position [527, 0]
